Goal: Find specific page/section: Find specific page/section

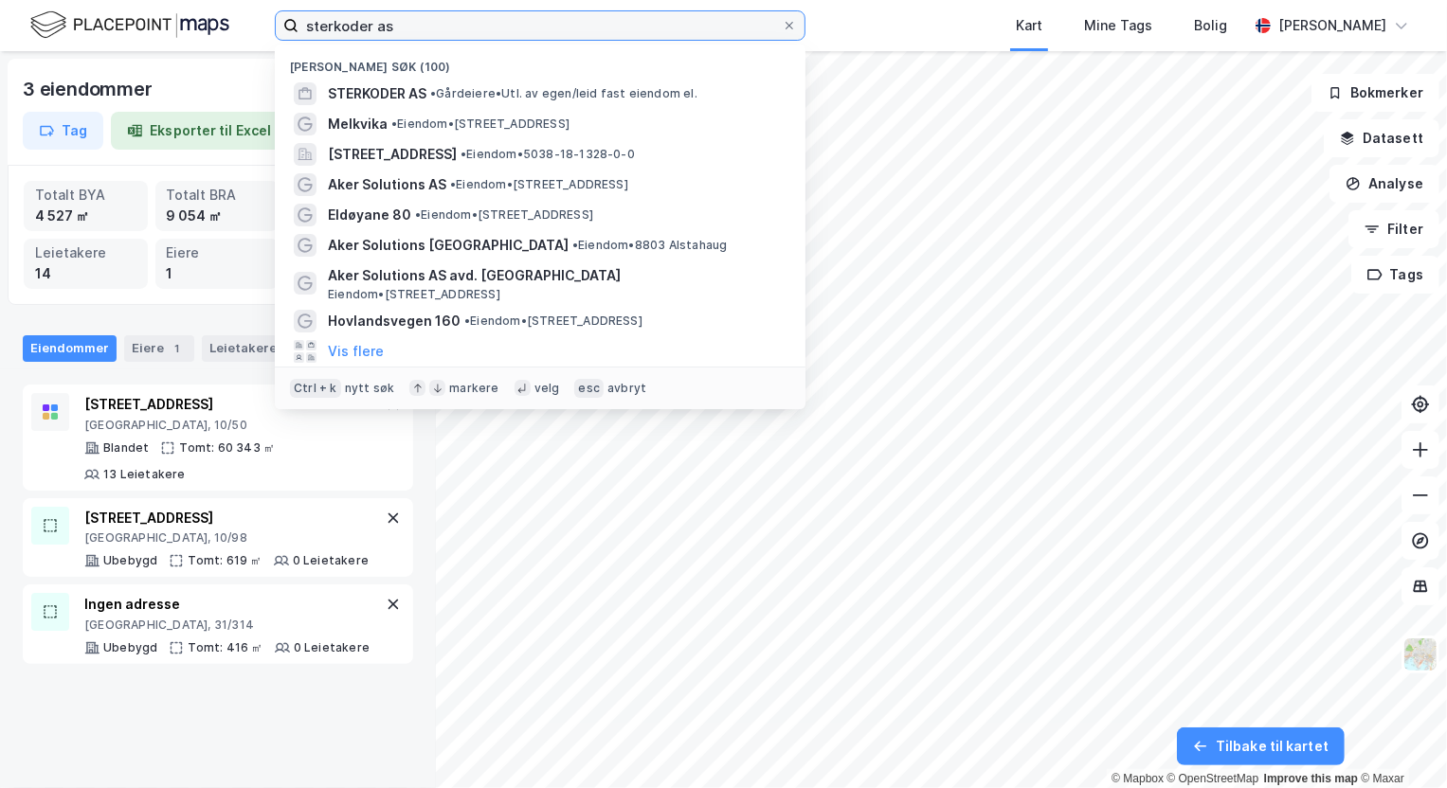
click at [345, 29] on input "sterkoder as" at bounding box center [539, 25] width 483 height 28
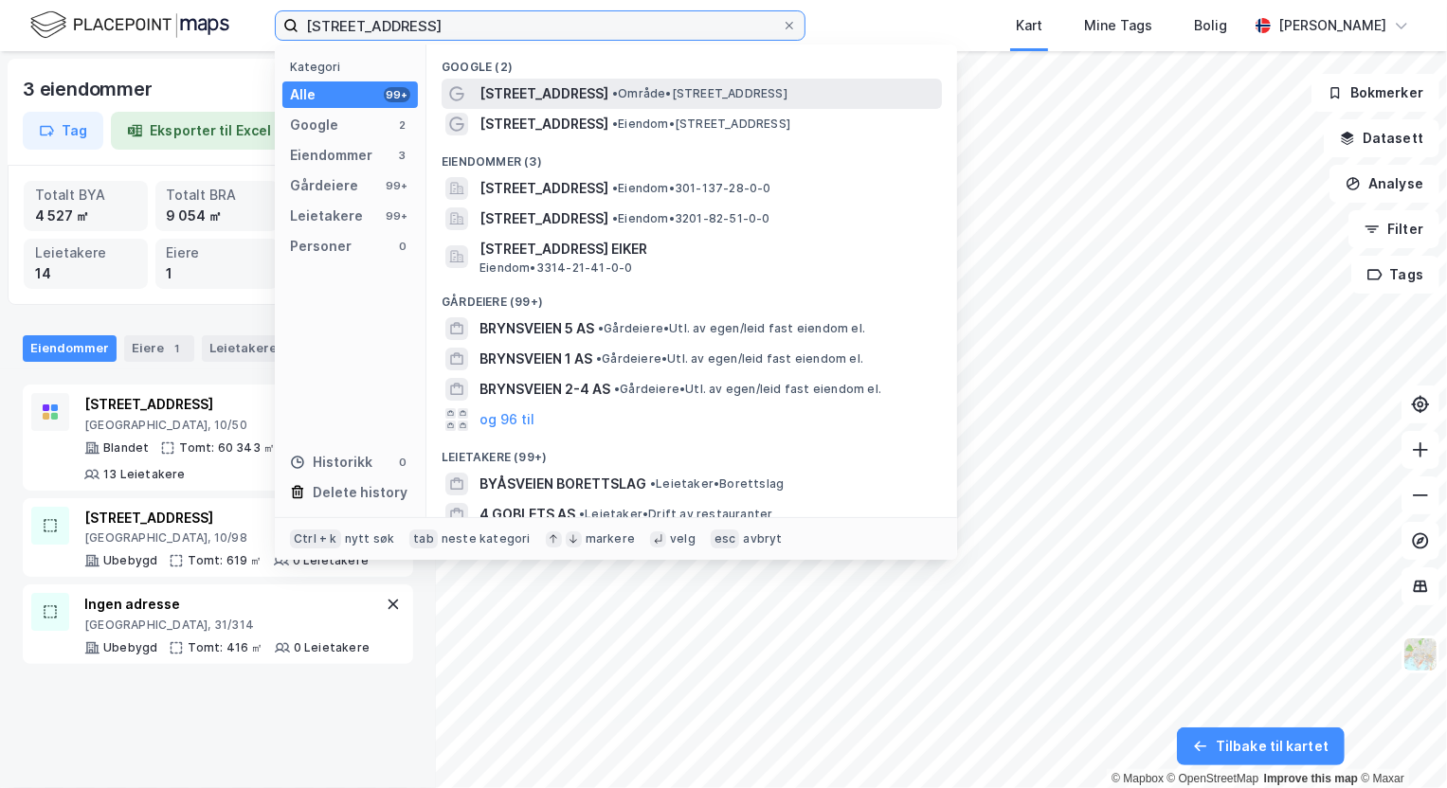
type input "[STREET_ADDRESS]"
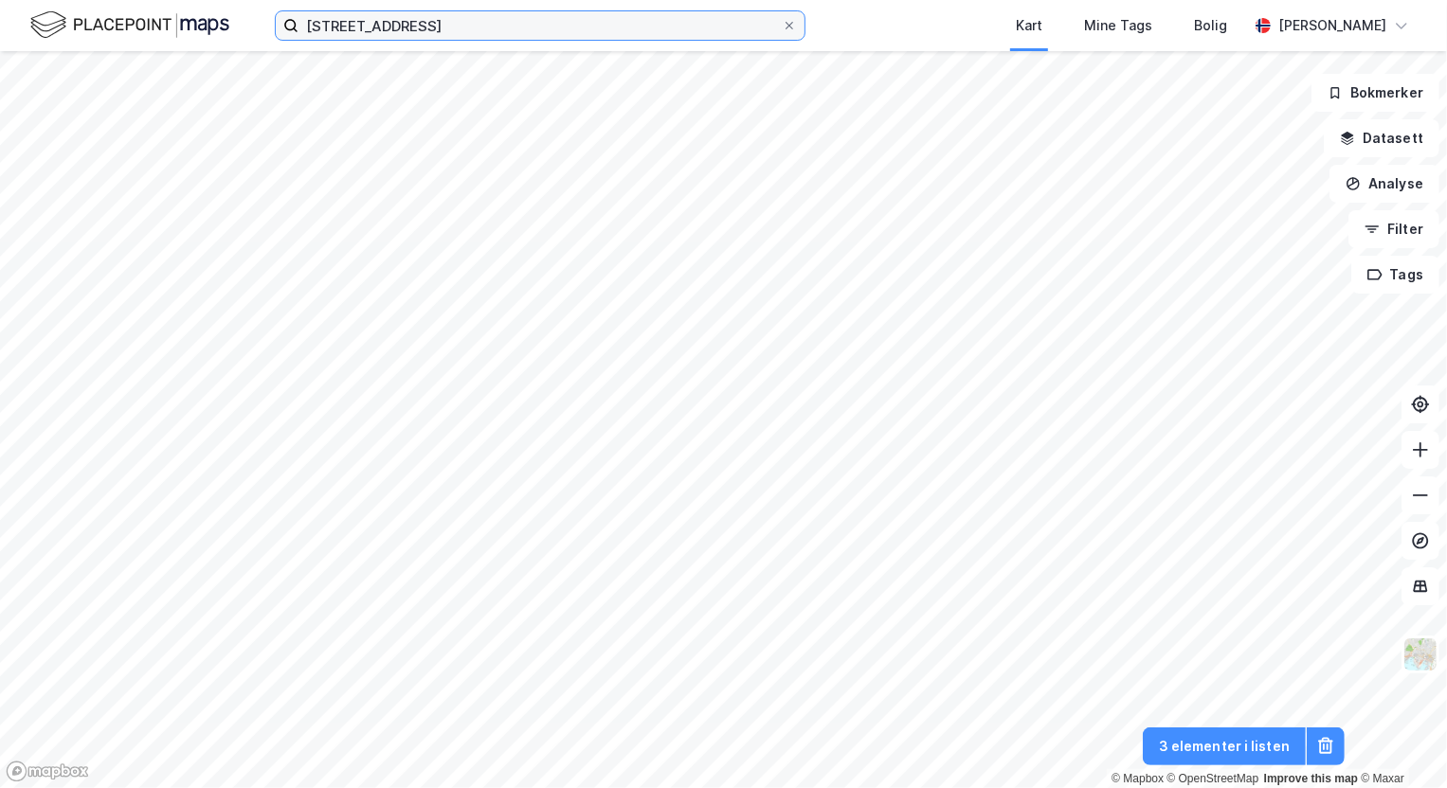
click at [406, 28] on input "[STREET_ADDRESS]" at bounding box center [539, 25] width 483 height 28
click at [1427, 506] on button at bounding box center [1420, 496] width 38 height 38
click at [400, 33] on input "[STREET_ADDRESS]" at bounding box center [539, 25] width 483 height 28
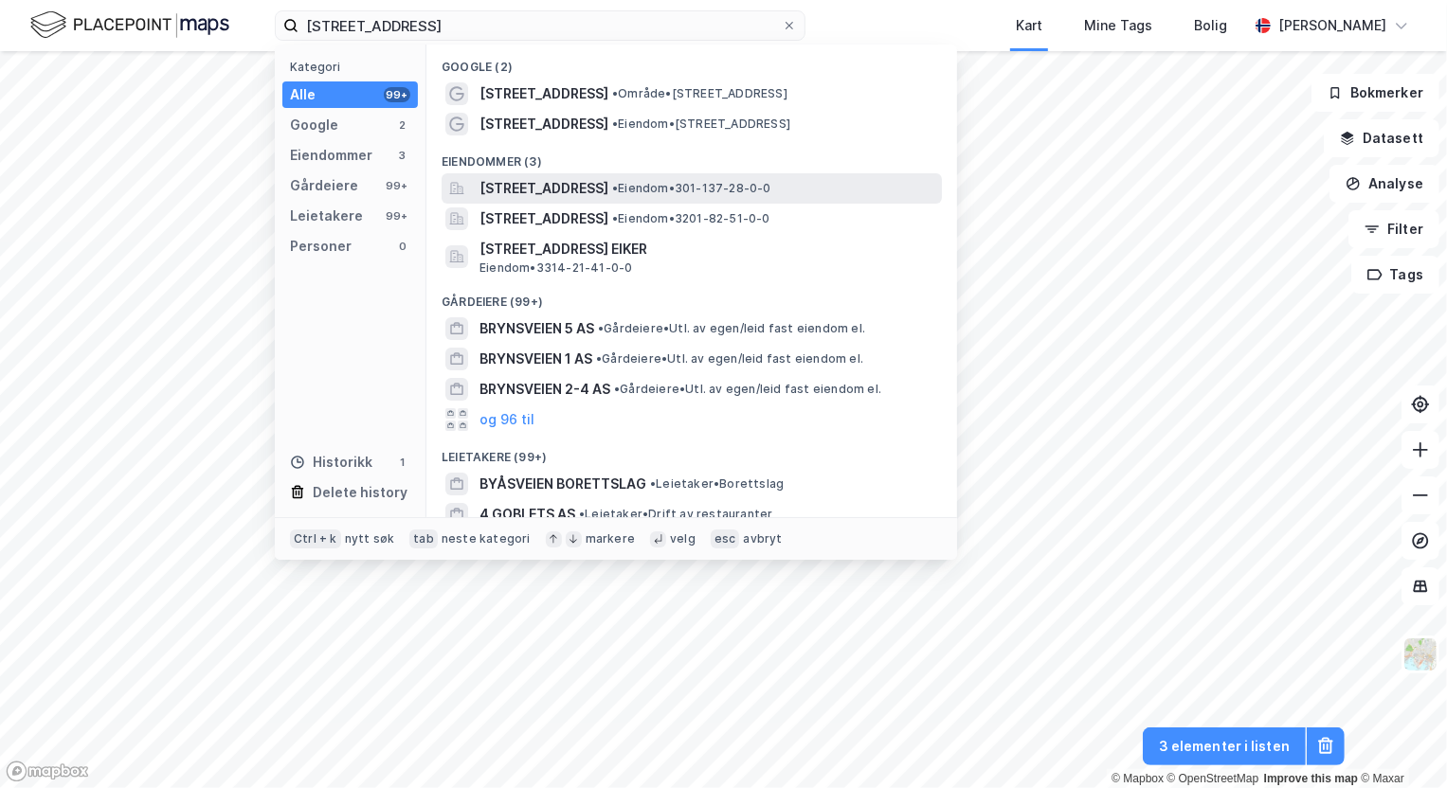
click at [549, 181] on span "[STREET_ADDRESS]" at bounding box center [543, 188] width 129 height 23
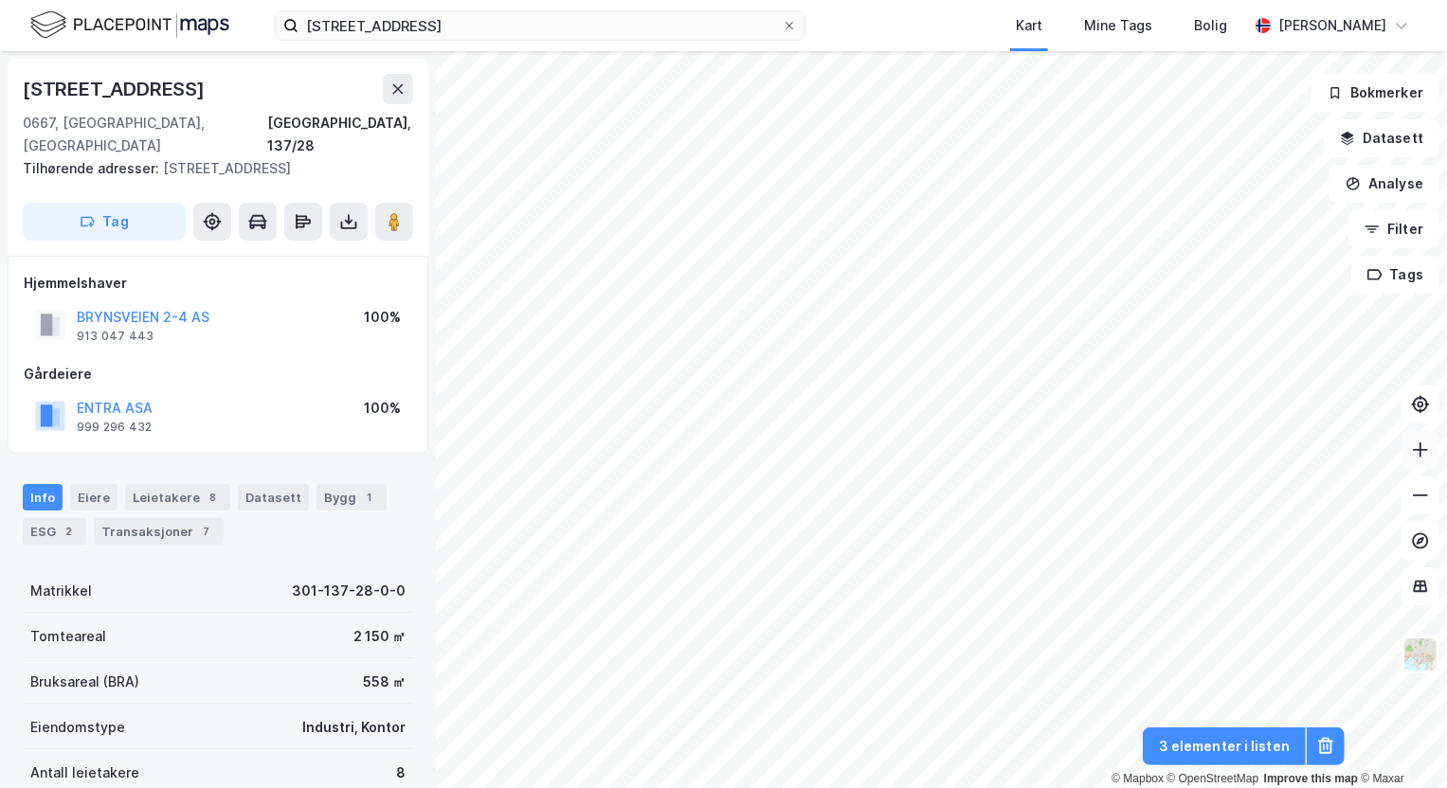
click at [1431, 445] on button at bounding box center [1420, 450] width 38 height 38
click at [382, 23] on input "[STREET_ADDRESS]" at bounding box center [539, 25] width 483 height 28
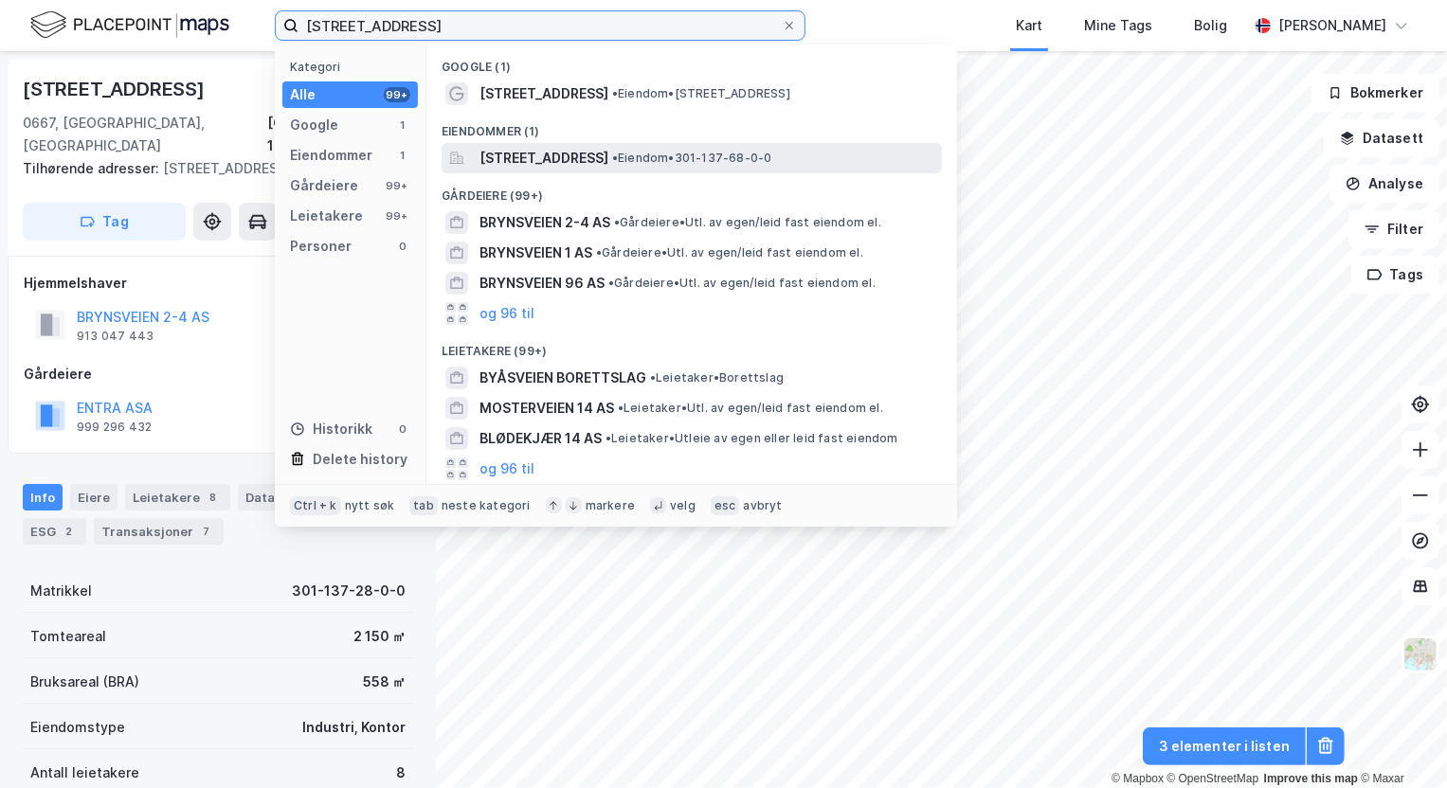
type input "[STREET_ADDRESS]"
